Goal: Navigation & Orientation: Find specific page/section

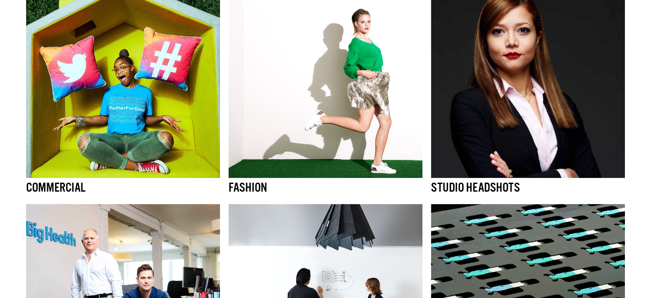
scroll to position [116, 0]
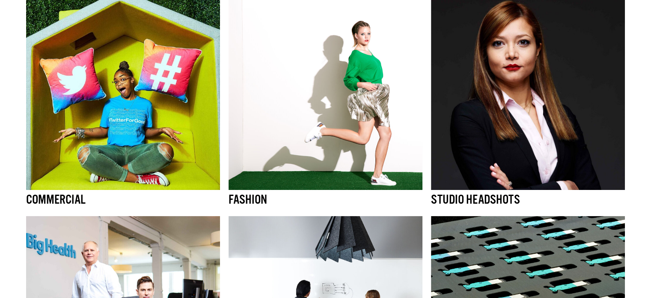
click at [191, 114] on img at bounding box center [123, 93] width 194 height 194
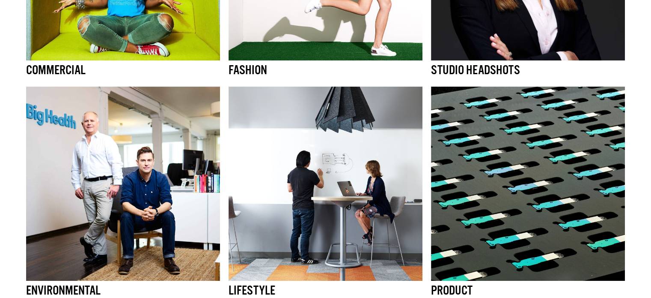
scroll to position [248, 0]
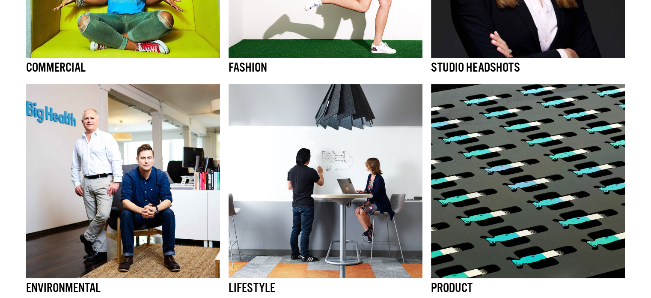
click at [166, 170] on img at bounding box center [123, 181] width 194 height 194
click at [358, 164] on img at bounding box center [326, 181] width 194 height 194
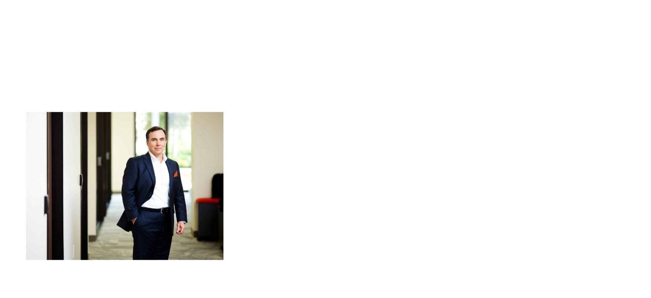
scroll to position [670, 0]
